Goal: Transaction & Acquisition: Purchase product/service

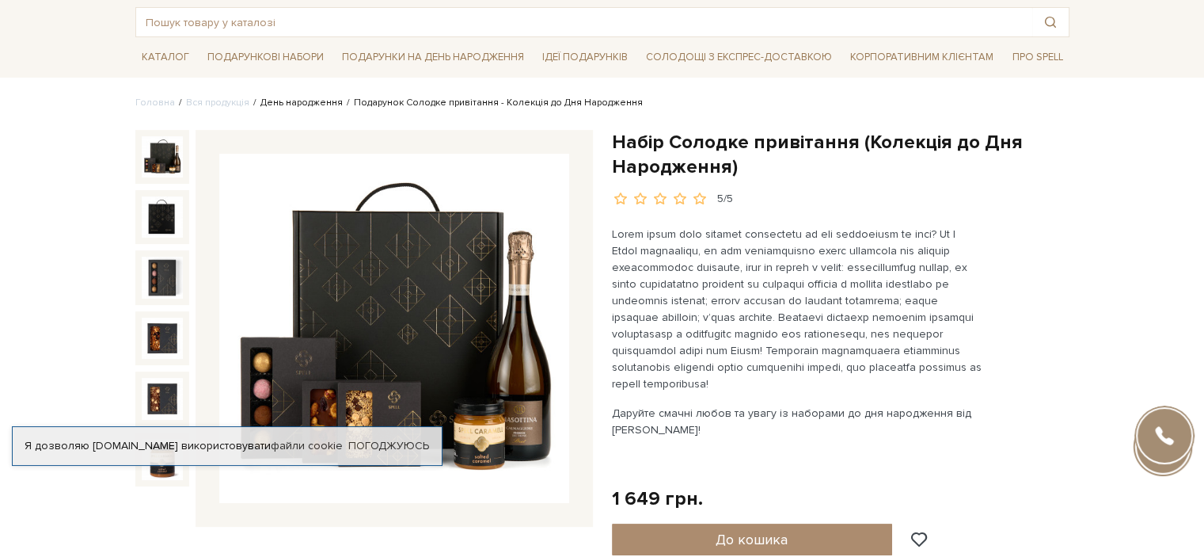
click at [305, 103] on link "День народження" at bounding box center [301, 103] width 82 height 12
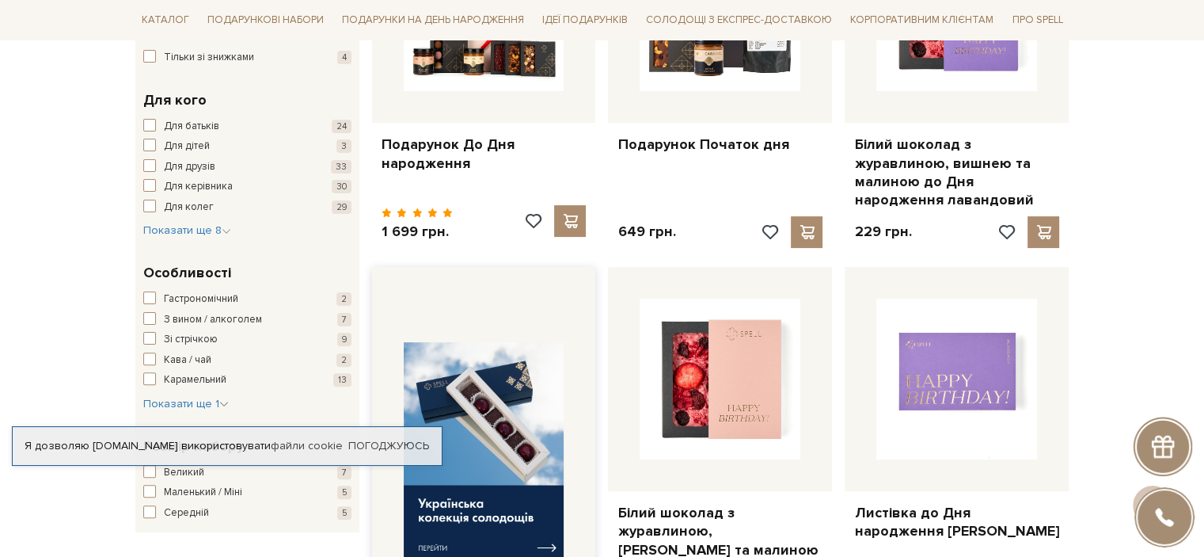
scroll to position [396, 0]
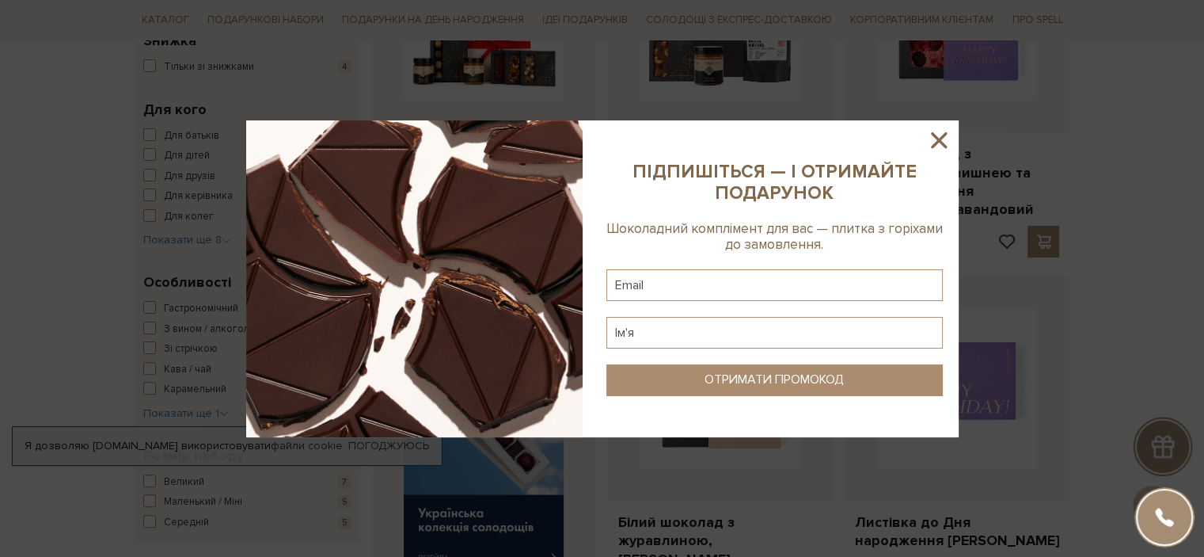
click at [937, 139] on icon at bounding box center [939, 140] width 16 height 16
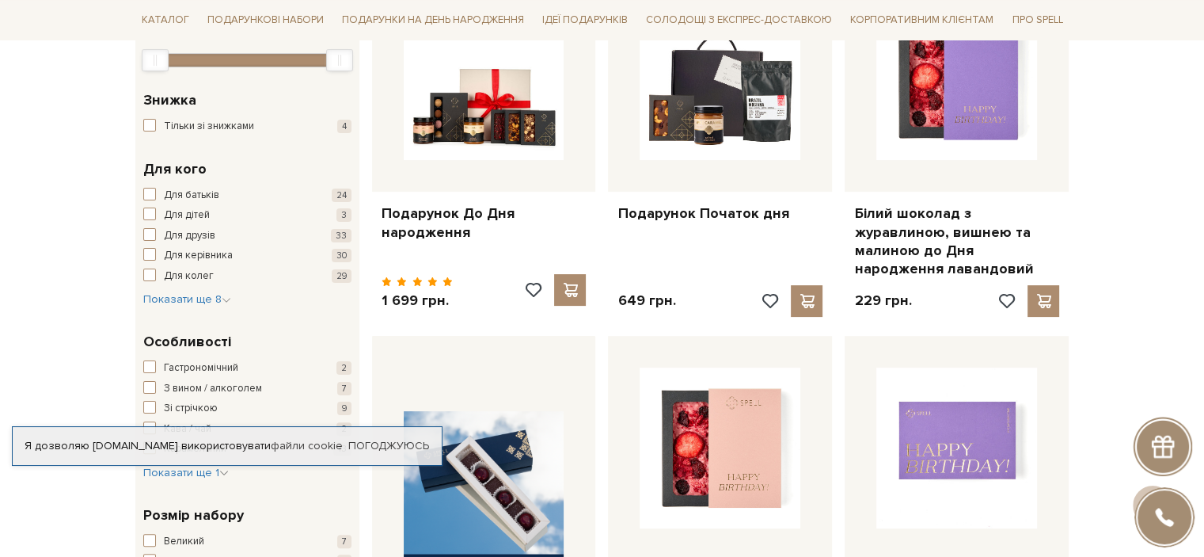
scroll to position [238, 0]
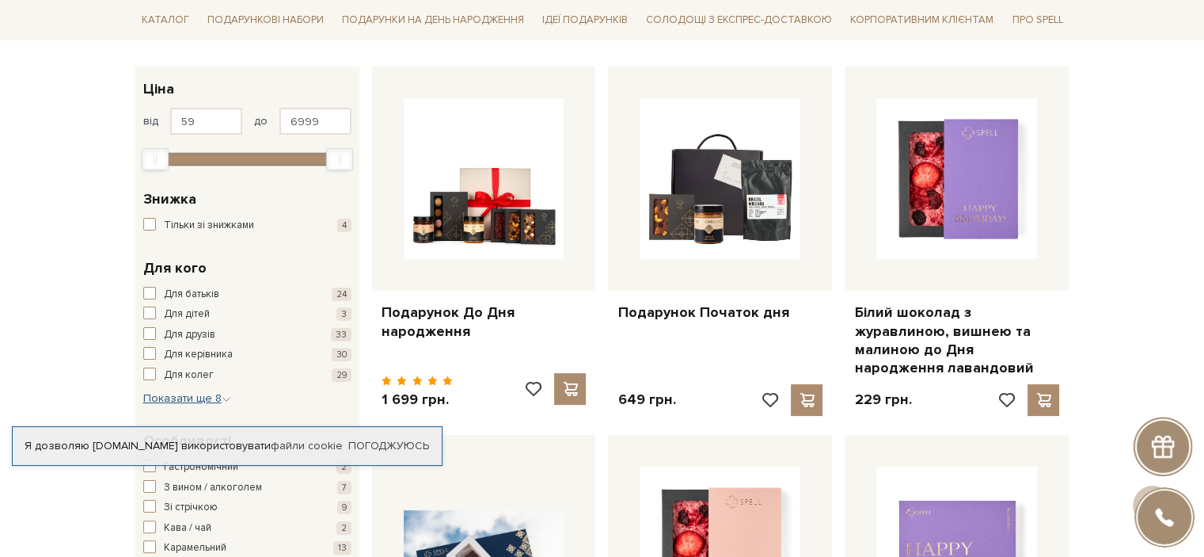
click at [198, 394] on span "Показати ще 8" at bounding box center [187, 397] width 88 height 13
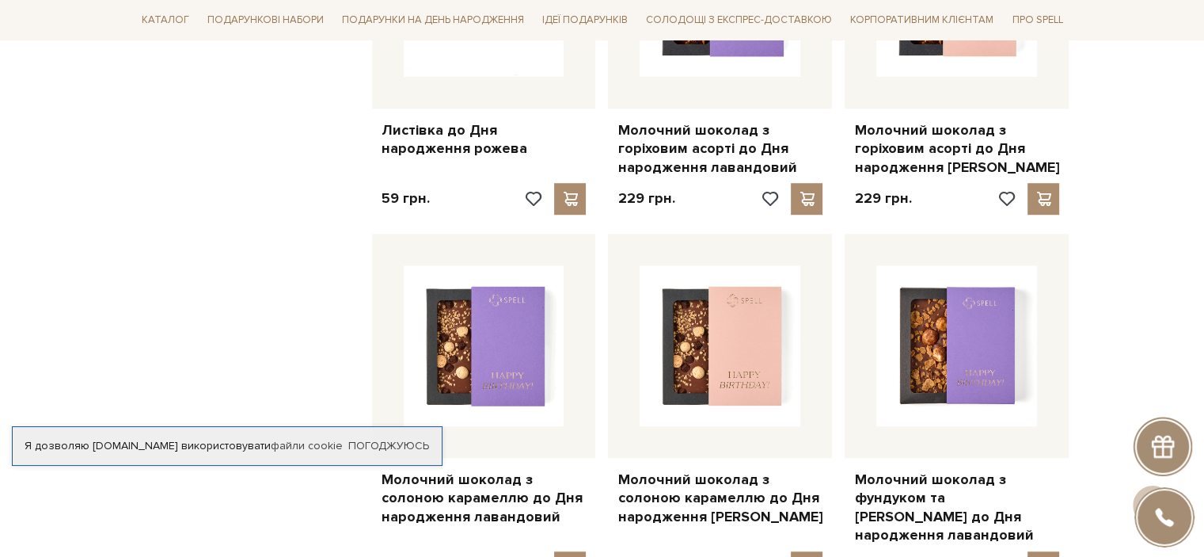
scroll to position [950, 0]
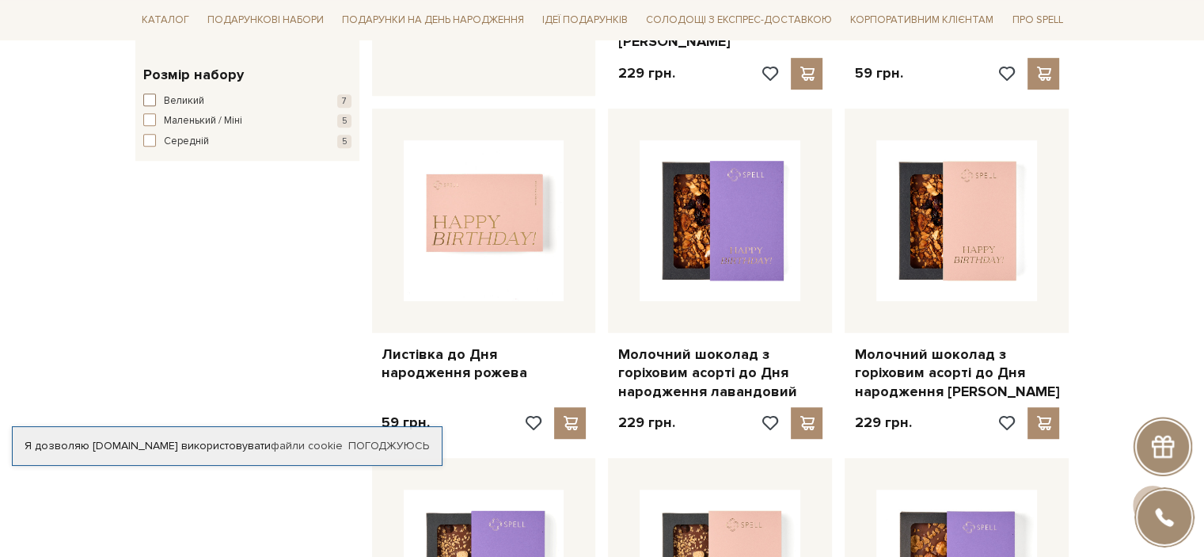
click at [196, 104] on span "Великий" at bounding box center [184, 101] width 40 height 16
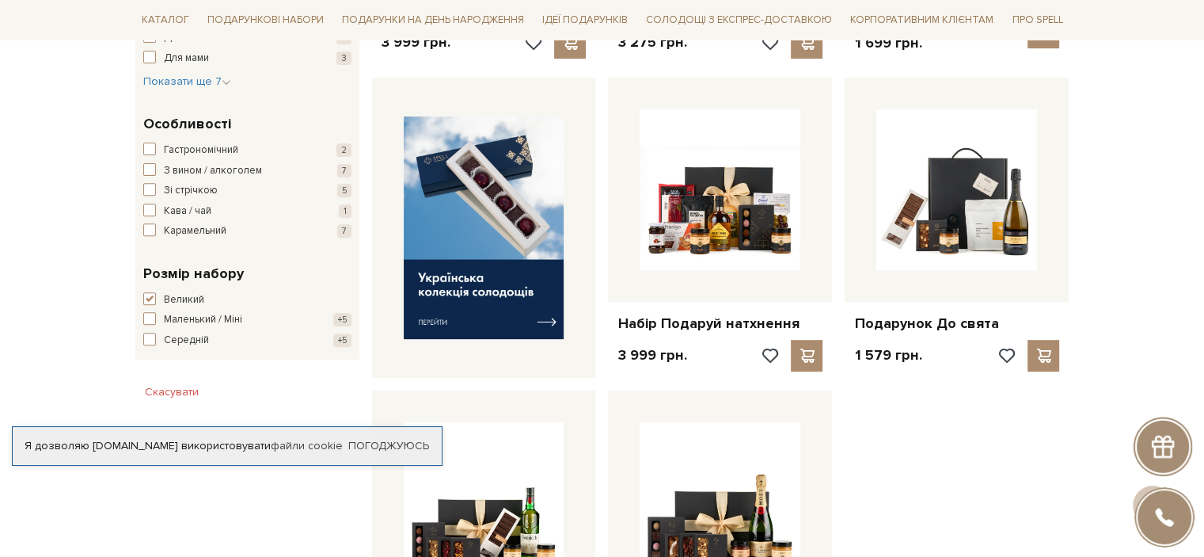
scroll to position [713, 0]
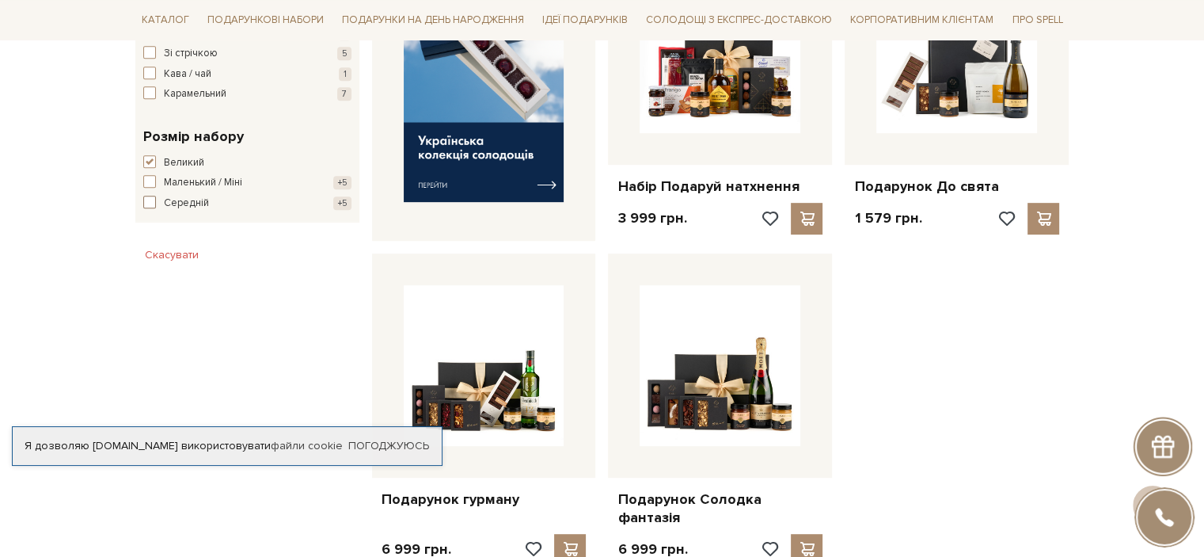
click at [193, 200] on span "Середній" at bounding box center [186, 204] width 45 height 16
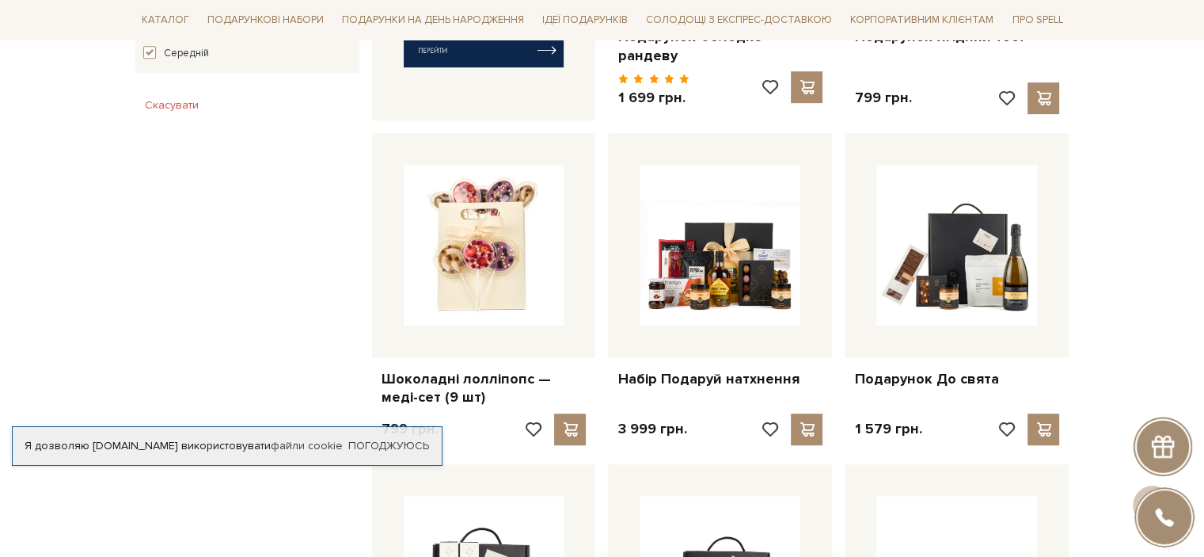
scroll to position [713, 0]
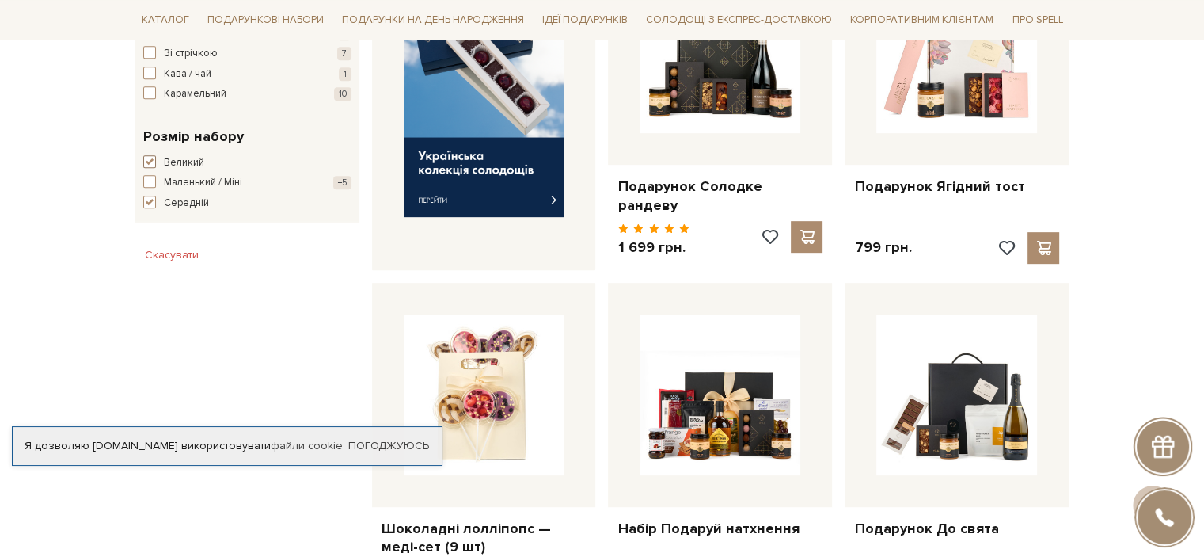
click at [201, 163] on span "Великий" at bounding box center [184, 163] width 40 height 16
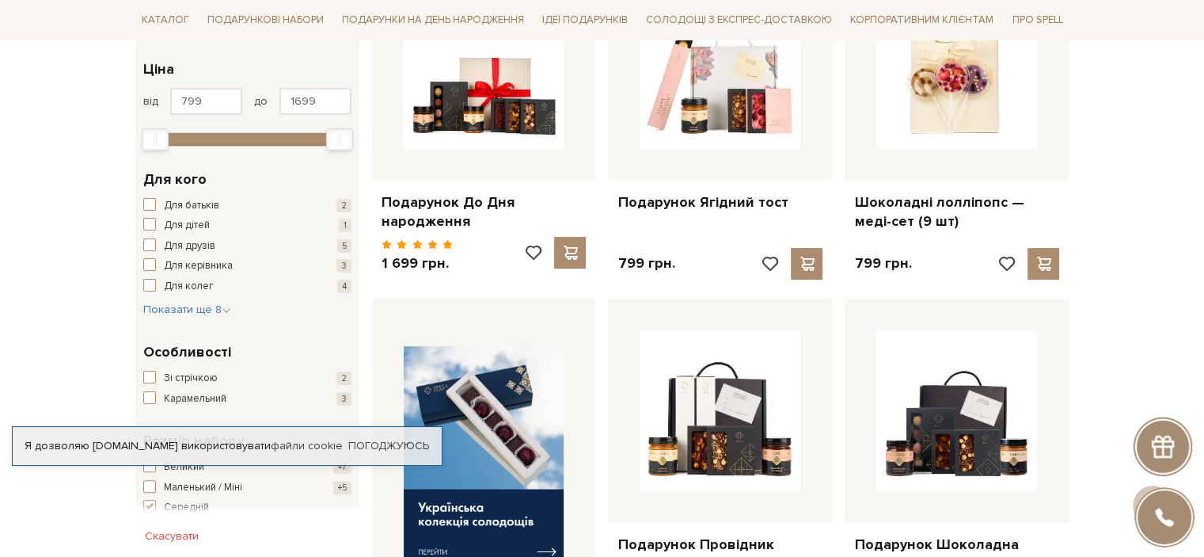
scroll to position [475, 0]
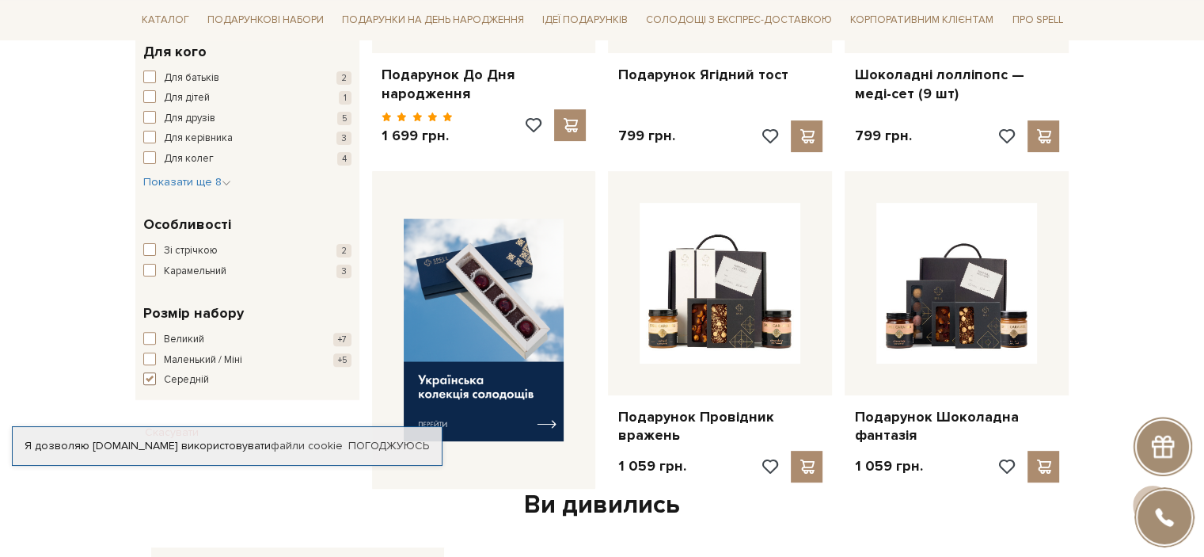
click at [181, 372] on span "Середній" at bounding box center [186, 380] width 45 height 16
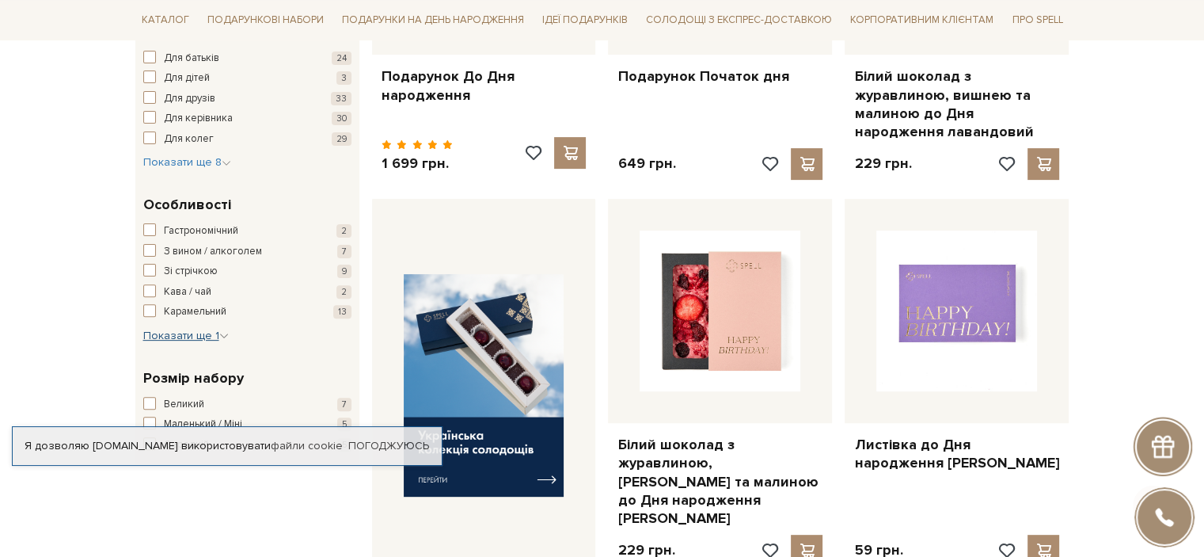
scroll to position [475, 0]
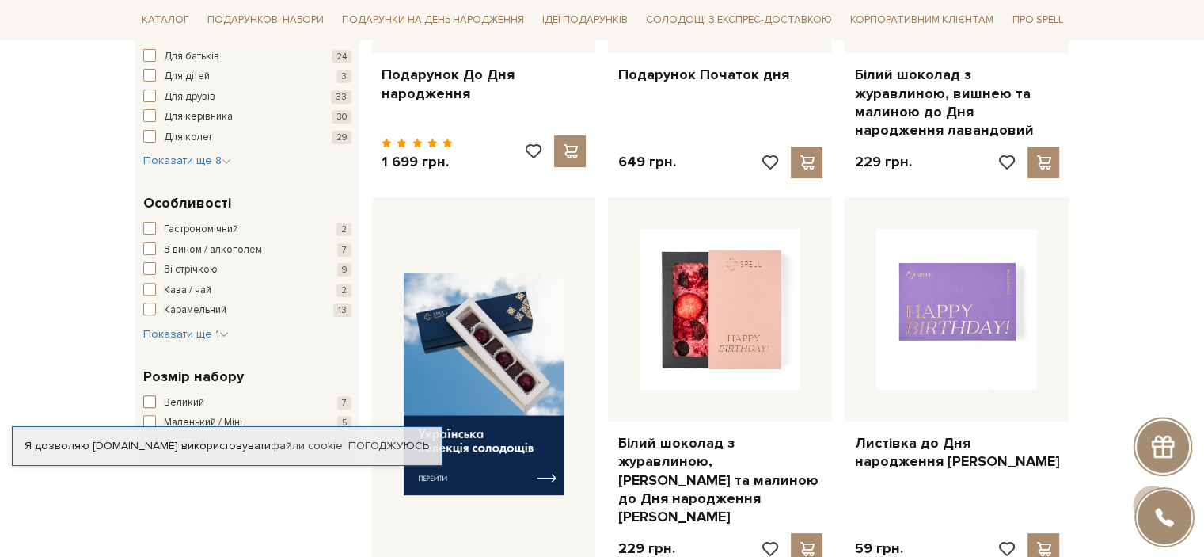
click at [181, 401] on span "Великий" at bounding box center [184, 403] width 40 height 16
